Goal: Task Accomplishment & Management: Use online tool/utility

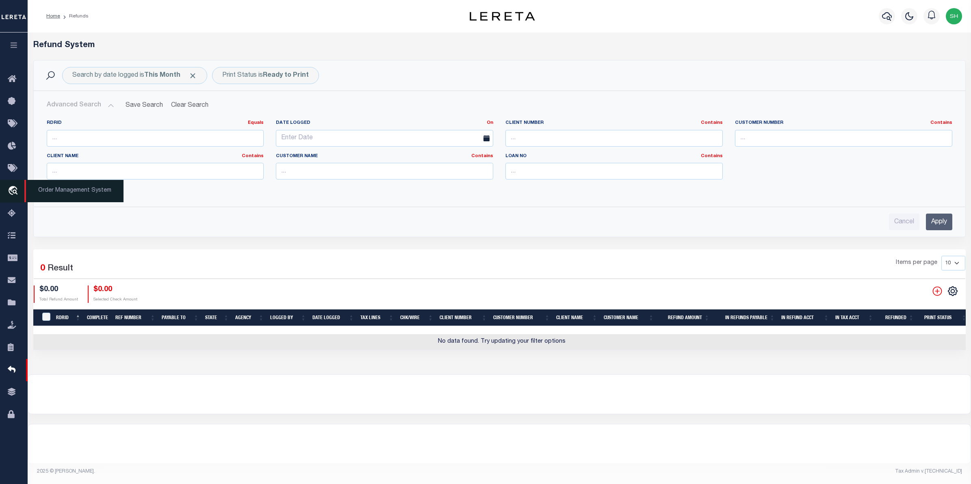
scroll to position [0, 4]
click at [15, 188] on icon "travel_explore" at bounding box center [14, 191] width 13 height 11
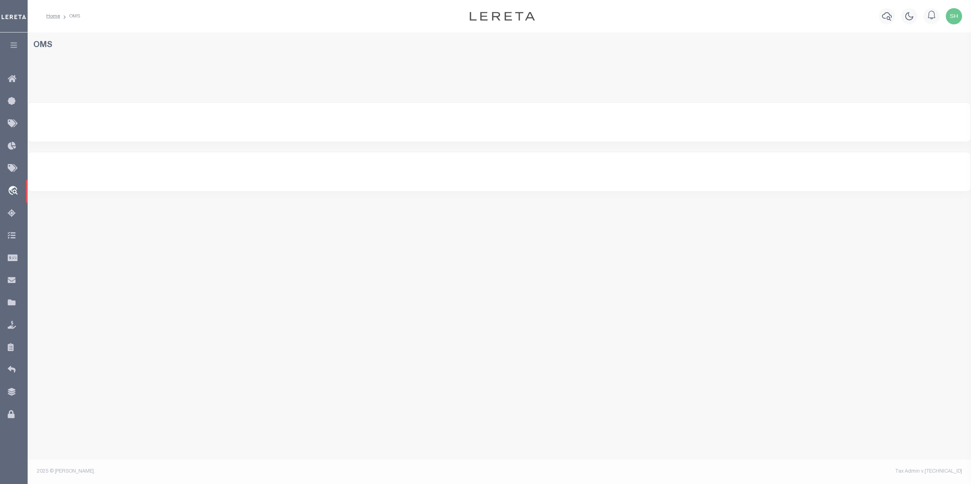
select select "200"
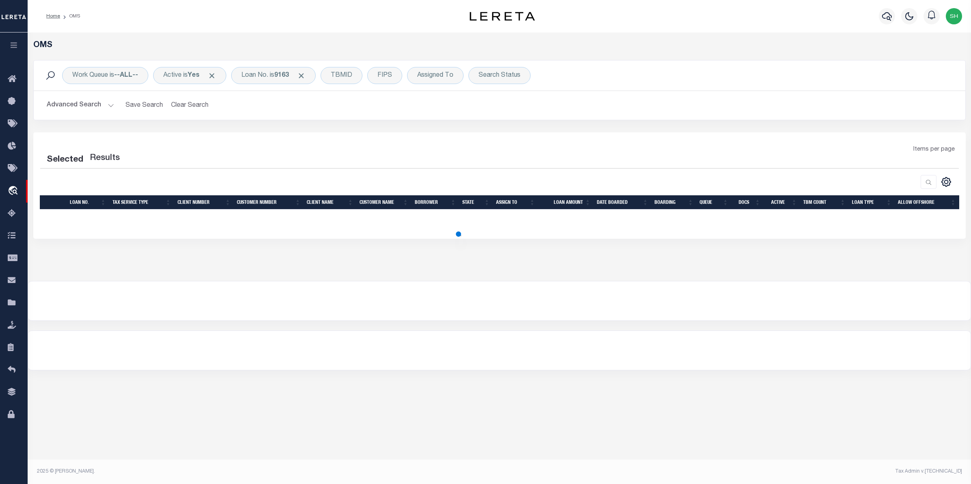
select select "200"
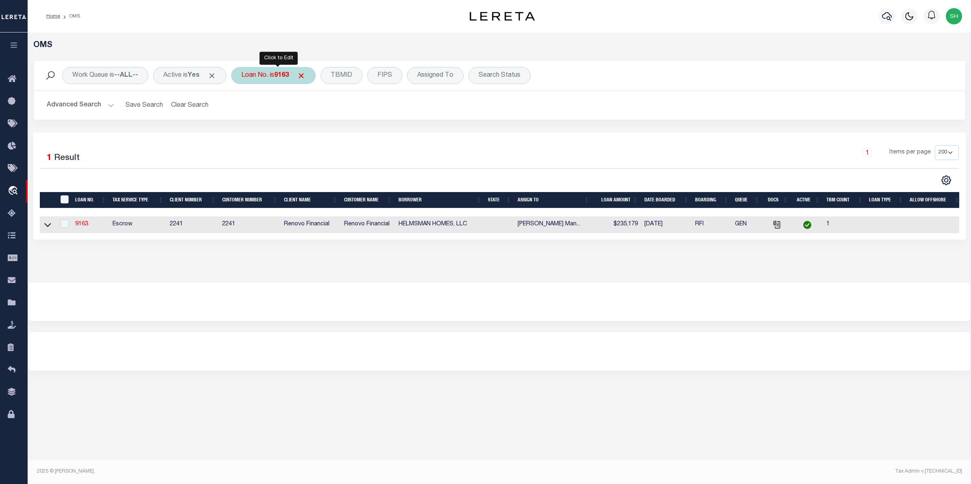
click at [266, 72] on div "Loan No. is 9163" at bounding box center [273, 75] width 84 height 17
type input "305596"
click at [348, 134] on input "Apply" at bounding box center [349, 132] width 24 height 13
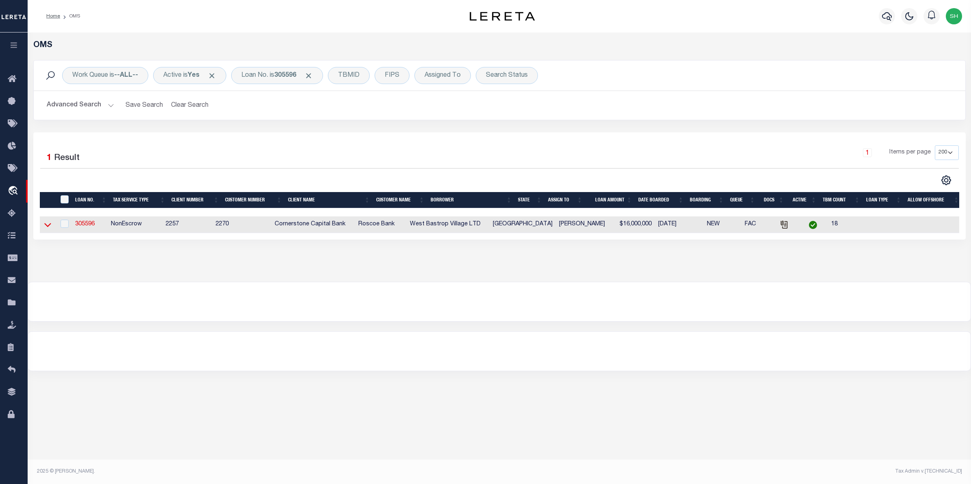
click at [49, 227] on icon at bounding box center [47, 225] width 7 height 4
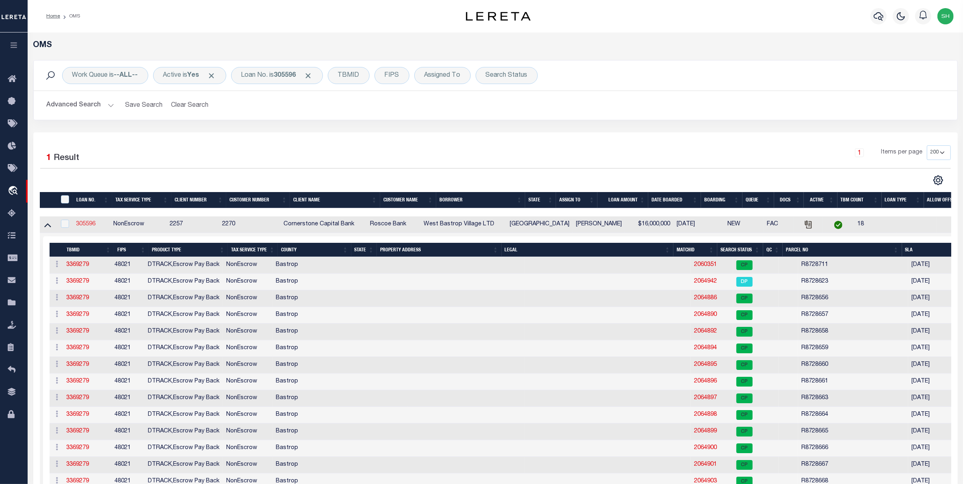
click at [92, 227] on link "305596" at bounding box center [85, 224] width 19 height 6
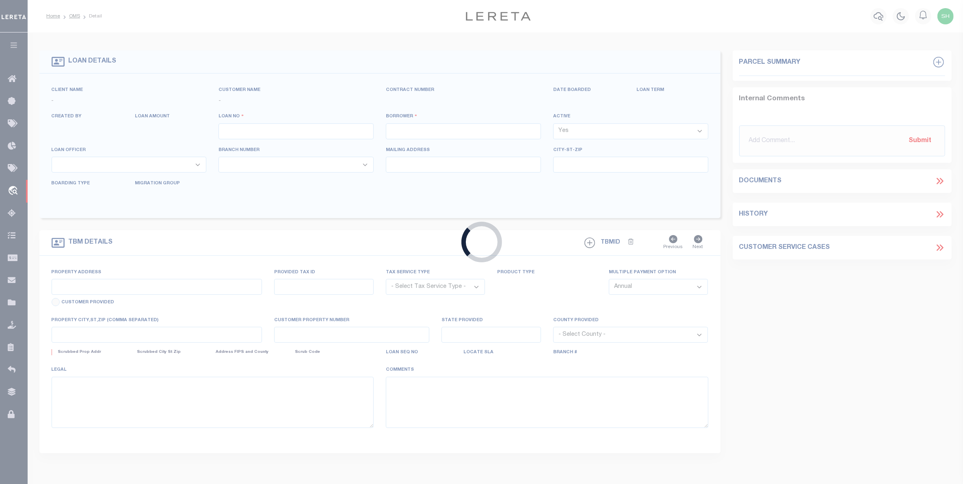
type input "305596"
type input "West Bastrop Village LTD"
select select
type input "[STREET_ADDRESS]"
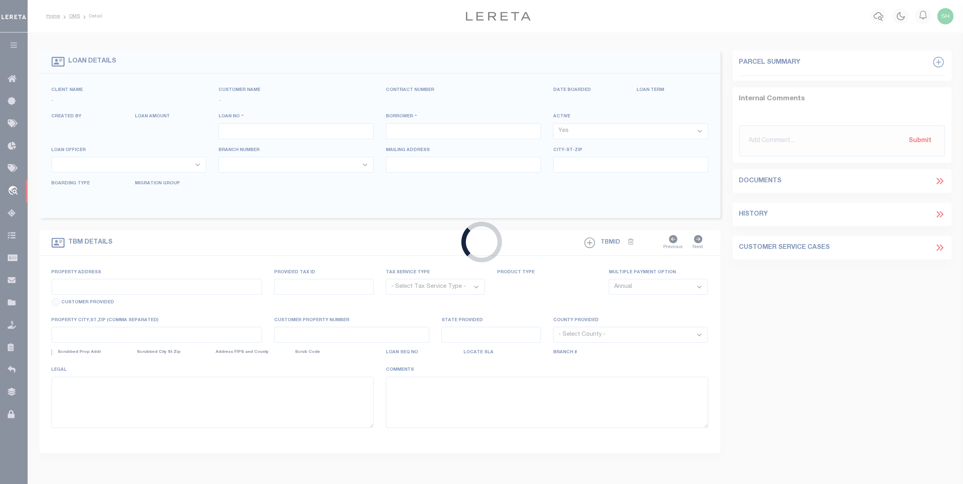
type input "[GEOGRAPHIC_DATA]-4576"
select select "NonEscrow"
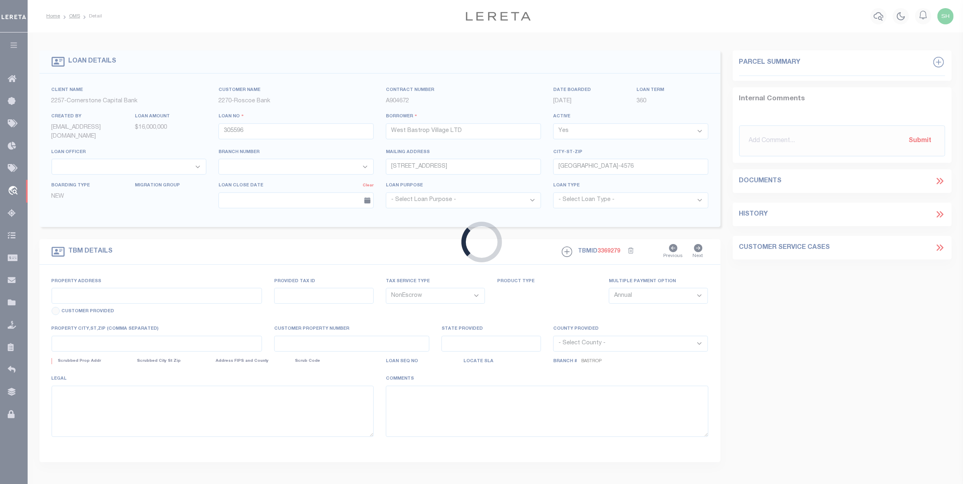
select select
select select "49272"
select select "17138"
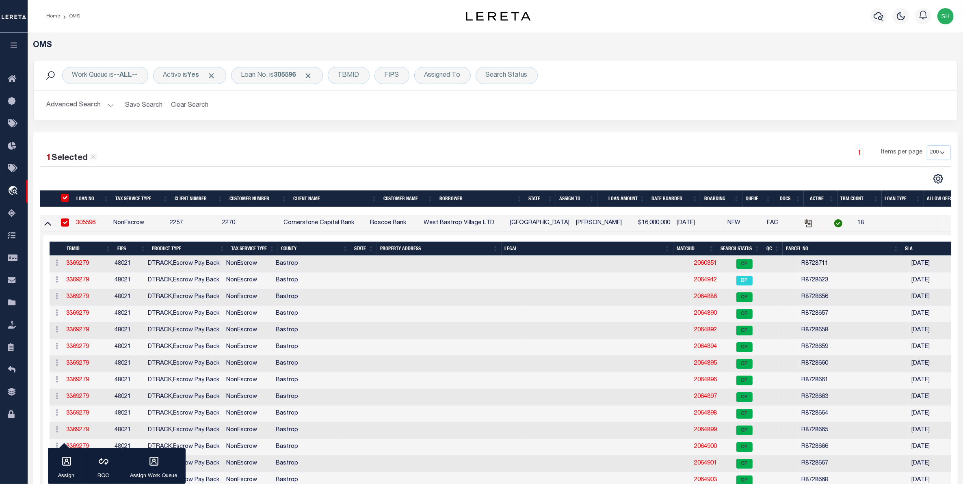
click at [94, 223] on link "305596" at bounding box center [85, 223] width 19 height 6
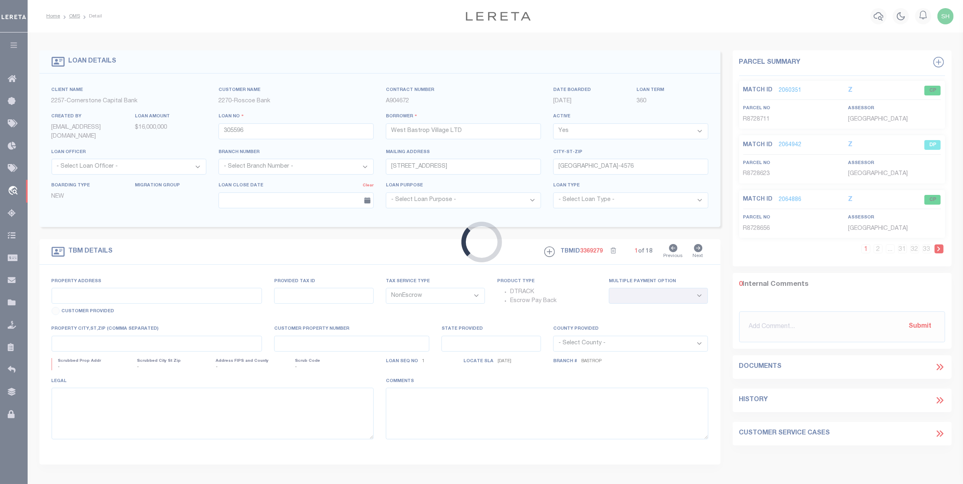
select select "49272"
select select "17138"
select select
